Goal: Task Accomplishment & Management: Manage account settings

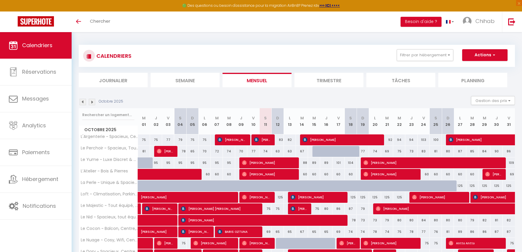
scroll to position [66, 0]
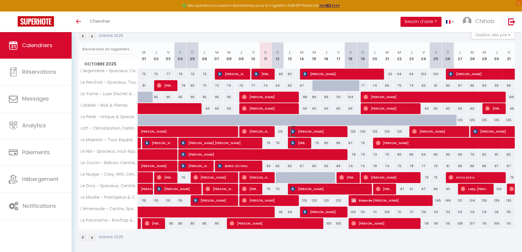
click at [312, 133] on span "[PERSON_NAME]" at bounding box center [317, 131] width 53 height 11
select select "OK"
select select "0"
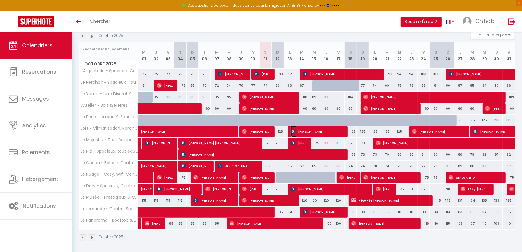
select select "1"
select select
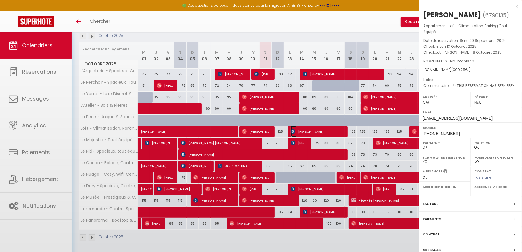
select select "46558"
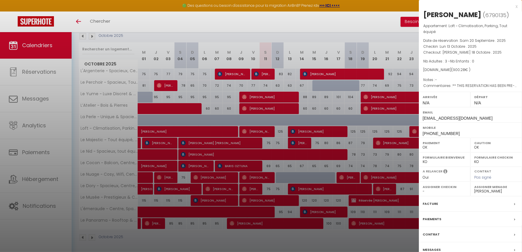
click at [293, 135] on div at bounding box center [261, 126] width 522 height 252
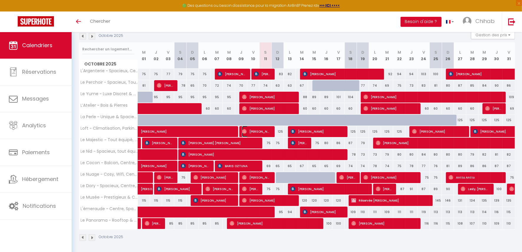
click at [255, 129] on span "[PERSON_NAME]" at bounding box center [256, 131] width 28 height 11
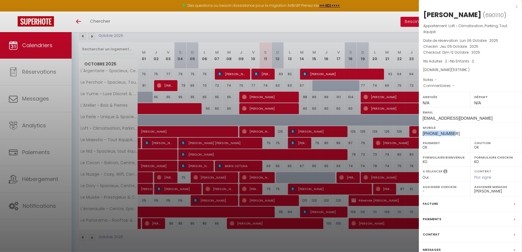
drag, startPoint x: 453, startPoint y: 132, endPoint x: 422, endPoint y: 132, distance: 30.7
click at [422, 132] on div "Mobile [PHONE_NUMBER]" at bounding box center [470, 129] width 103 height 15
copy span "[PHONE_NUMBER]"
click at [176, 74] on div at bounding box center [261, 126] width 522 height 252
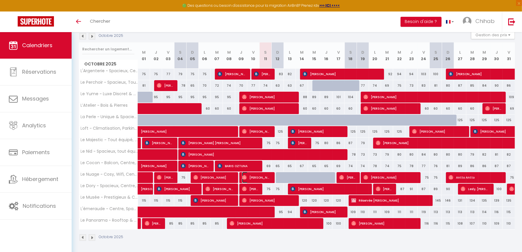
click at [250, 174] on span "[PERSON_NAME]" at bounding box center [256, 177] width 28 height 11
select select
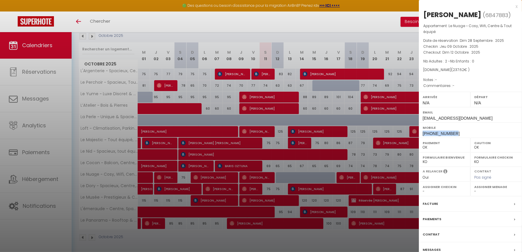
drag, startPoint x: 432, startPoint y: 132, endPoint x: 422, endPoint y: 136, distance: 10.3
click at [422, 136] on div "Mobile [PHONE_NUMBER]" at bounding box center [470, 129] width 103 height 15
copy span "[PHONE_NUMBER]"
click at [450, 175] on select "Oui Non" at bounding box center [445, 177] width 44 height 5
click at [313, 18] on div at bounding box center [261, 126] width 522 height 252
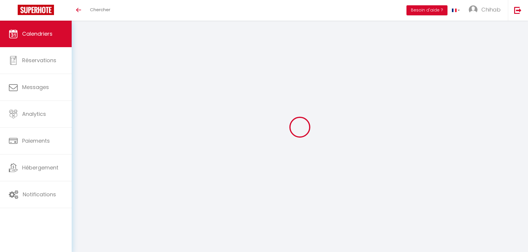
select select
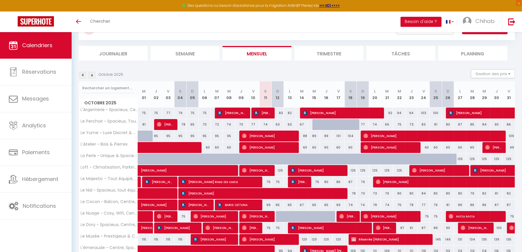
scroll to position [66, 0]
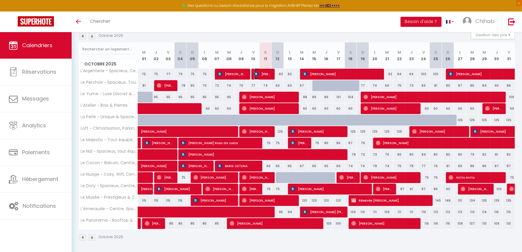
drag, startPoint x: 262, startPoint y: 73, endPoint x: 258, endPoint y: 74, distance: 4.2
click at [262, 73] on span "[PERSON_NAME]" at bounding box center [262, 73] width 17 height 11
select select "OK"
select select "KO"
select select "0"
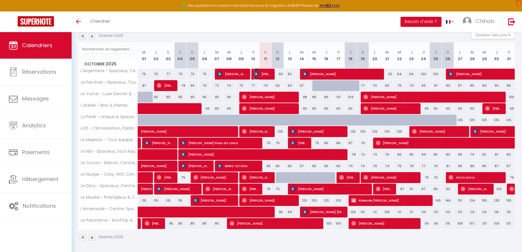
select select "0"
select select "1"
select select
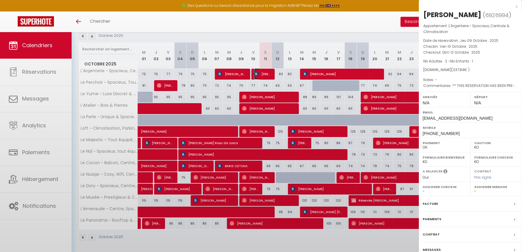
select select "46558"
